Goal: Task Accomplishment & Management: Use online tool/utility

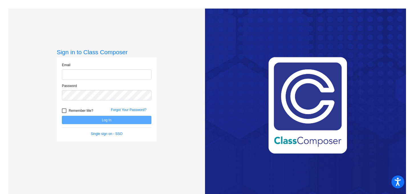
type input "anna.williams@svusd.org"
click at [106, 121] on button "Log In" at bounding box center [107, 120] width 90 height 8
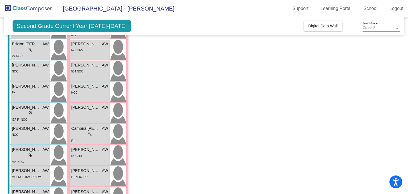
scroll to position [74, 0]
click at [39, 92] on div "P+" at bounding box center [30, 93] width 37 height 6
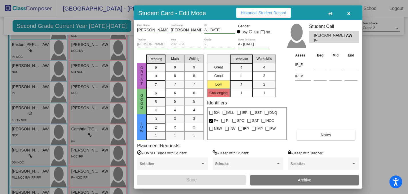
click at [311, 134] on button "Notes" at bounding box center [325, 135] width 59 height 10
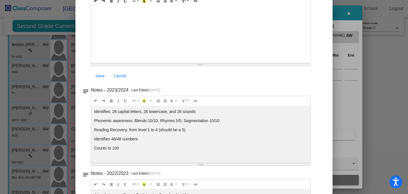
scroll to position [0, 0]
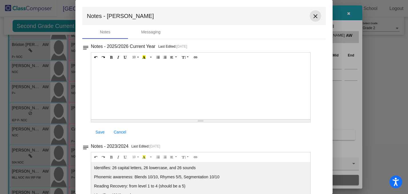
click at [312, 16] on mat-icon "close" at bounding box center [315, 16] width 7 height 7
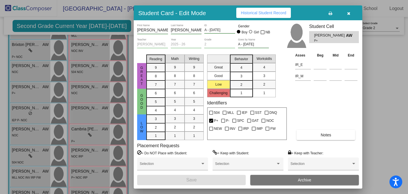
click at [348, 15] on button "button" at bounding box center [348, 13] width 18 height 10
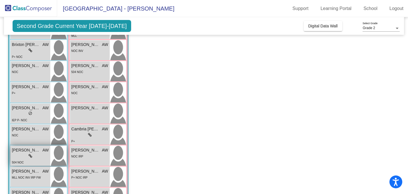
click at [29, 155] on icon at bounding box center [31, 156] width 4 height 4
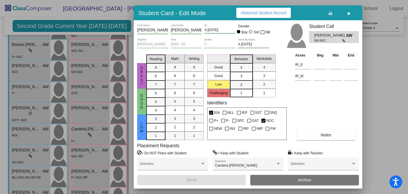
click at [316, 138] on button "Notes" at bounding box center [325, 135] width 59 height 10
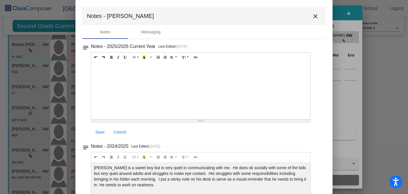
click at [312, 16] on mat-icon "close" at bounding box center [315, 16] width 7 height 7
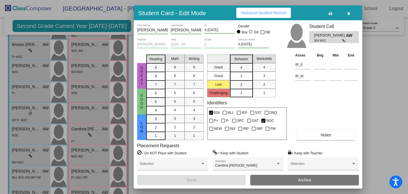
click at [348, 13] on icon "button" at bounding box center [348, 13] width 3 height 4
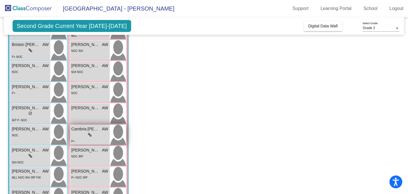
click at [79, 131] on span "Cambria Neterer" at bounding box center [85, 129] width 29 height 6
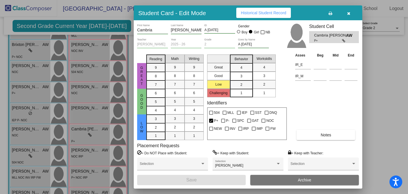
click at [332, 134] on button "Notes" at bounding box center [325, 135] width 59 height 10
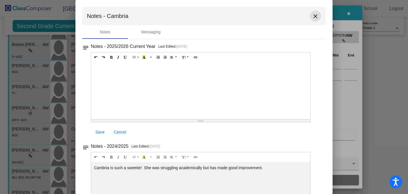
click at [312, 17] on mat-icon "close" at bounding box center [315, 16] width 7 height 7
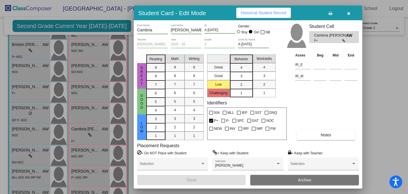
click at [345, 15] on button "button" at bounding box center [348, 13] width 18 height 10
